Goal: Transaction & Acquisition: Obtain resource

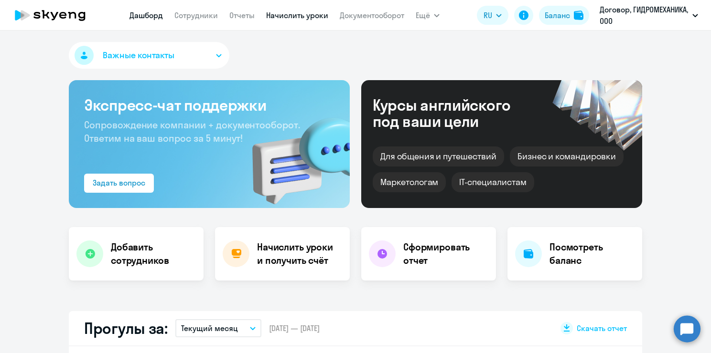
click at [287, 15] on link "Начислить уроки" at bounding box center [297, 16] width 62 height 10
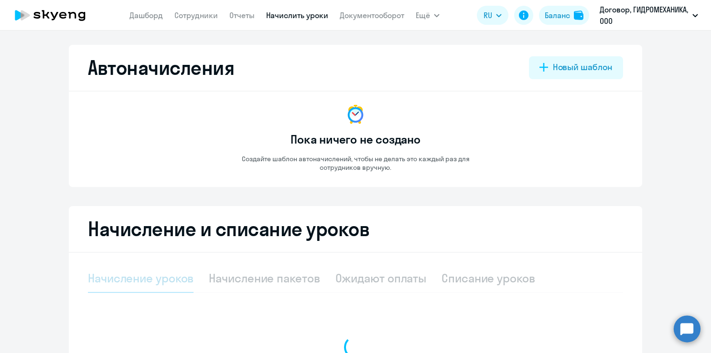
select select "10"
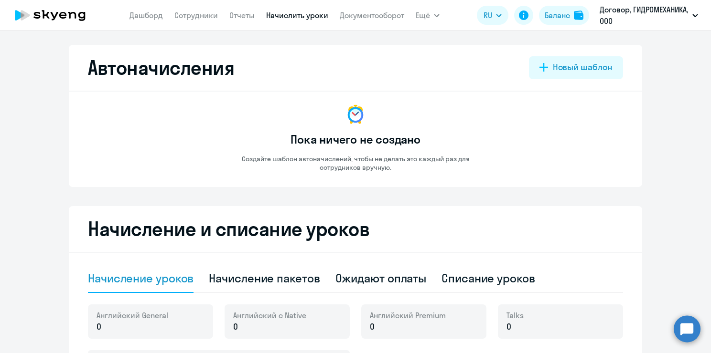
scroll to position [191, 0]
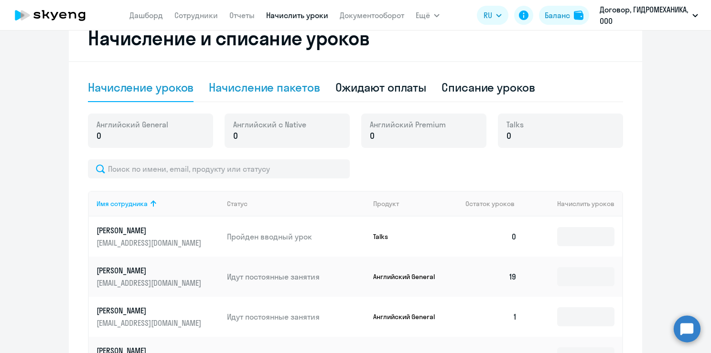
click at [270, 89] on div "Начисление пакетов" at bounding box center [264, 87] width 111 height 15
select select "10"
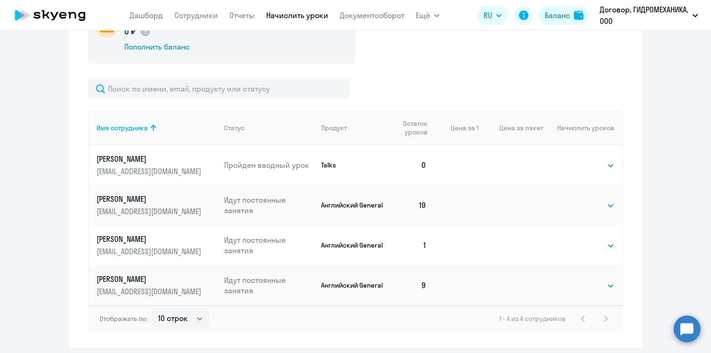
scroll to position [334, 0]
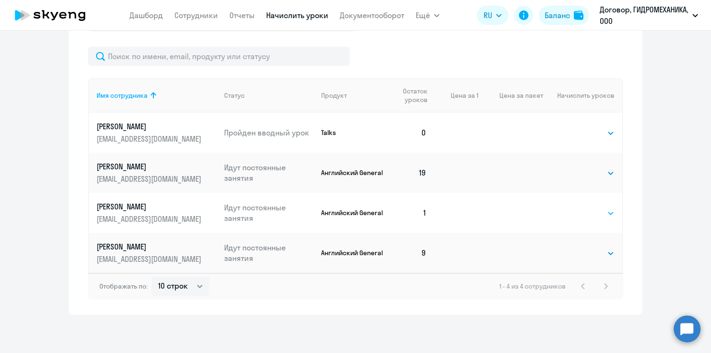
click at [598, 214] on select "Выбрать 4 8 16 32 64 96 128" at bounding box center [594, 213] width 39 height 11
select select "32"
click at [575, 208] on select "Выбрать 4 8 16 32 64 96 128" at bounding box center [594, 213] width 39 height 11
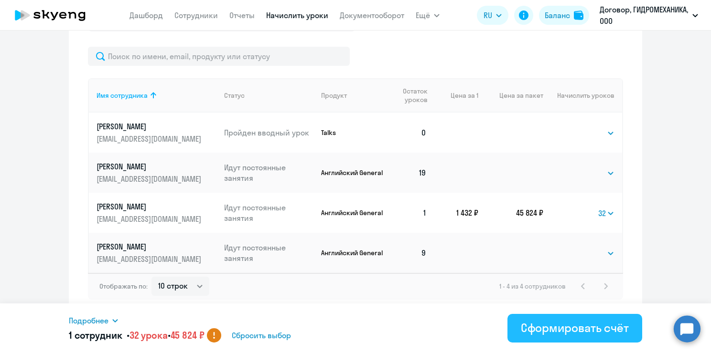
click at [571, 334] on div "Сформировать счёт" at bounding box center [575, 328] width 108 height 15
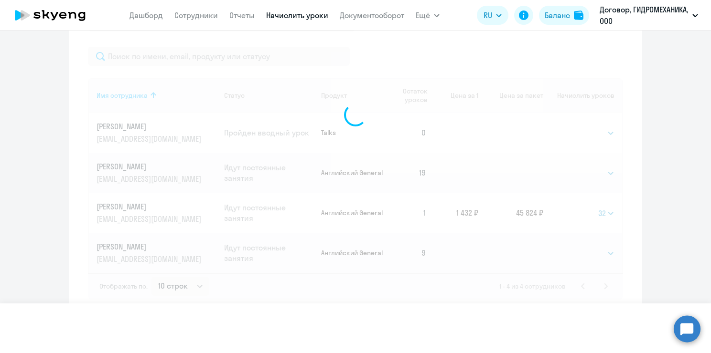
select select
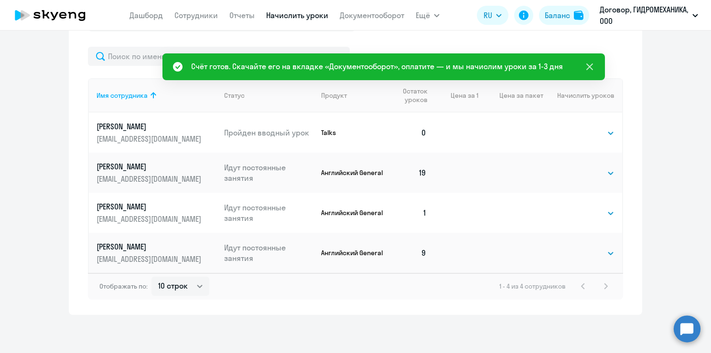
click at [592, 63] on icon at bounding box center [589, 66] width 11 height 11
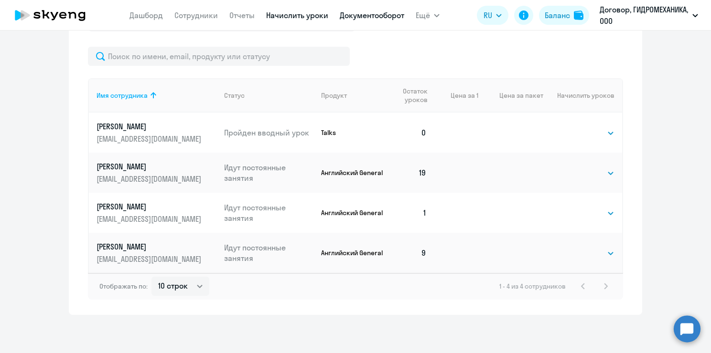
click at [371, 19] on link "Документооборот" at bounding box center [372, 16] width 64 height 10
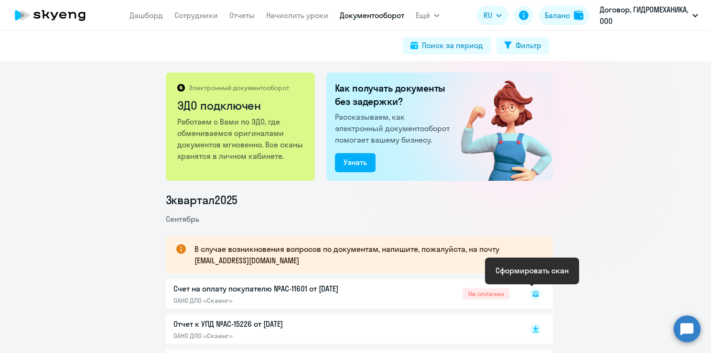
click at [532, 293] on rect at bounding box center [535, 294] width 11 height 11
click at [480, 289] on div "Счет на оплату покупателю №AC-11601 от [DATE] ОАНО ДПО «Скаенг» Не оплачен" at bounding box center [359, 294] width 387 height 30
click at [478, 295] on div "Счет на оплату покупателю №AC-11601 от [DATE] ОАНО ДПО «Скаенг» Не оплачен" at bounding box center [359, 294] width 387 height 30
click at [531, 295] on icon at bounding box center [535, 294] width 11 height 11
click at [533, 292] on icon at bounding box center [536, 292] width 6 height 5
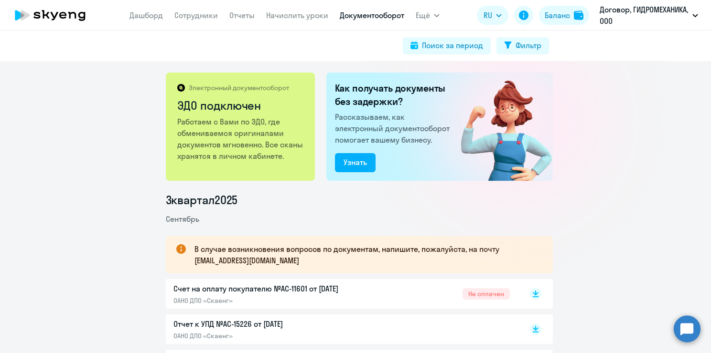
click at [665, 165] on div "Электронный документооборот ЭДО подключен Работаем с Вами по ЭДО, где обменивае…" at bounding box center [355, 207] width 711 height 292
